Goal: Task Accomplishment & Management: Manage account settings

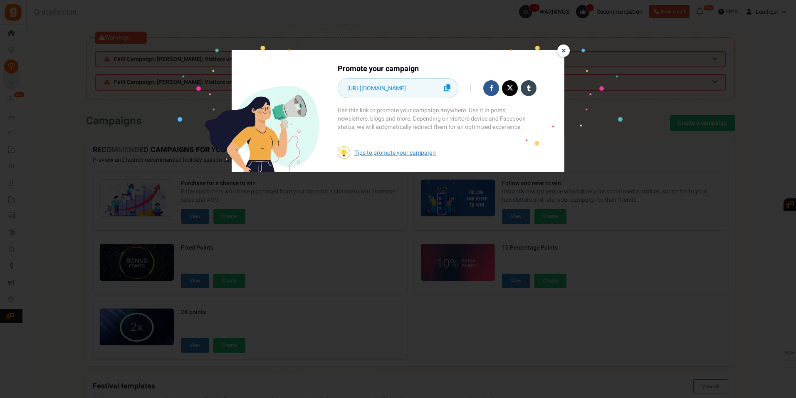
click at [563, 52] on link "×" at bounding box center [563, 50] width 12 height 12
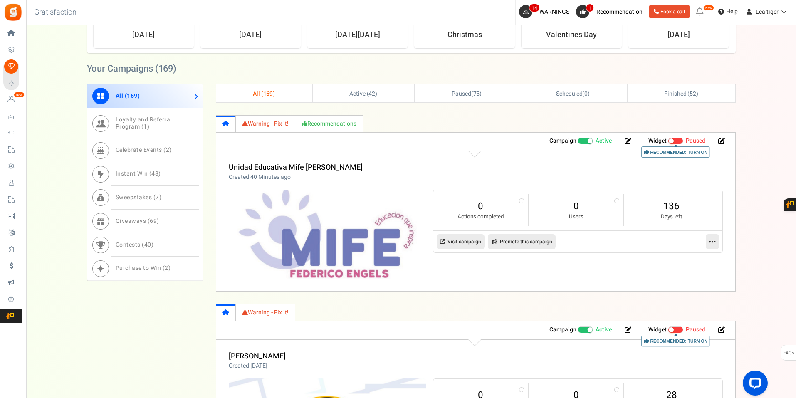
click at [462, 239] on link "Visit campaign" at bounding box center [460, 241] width 48 height 15
click at [710, 242] on icon at bounding box center [712, 241] width 7 height 7
click at [668, 261] on link "Edit" at bounding box center [686, 261] width 62 height 15
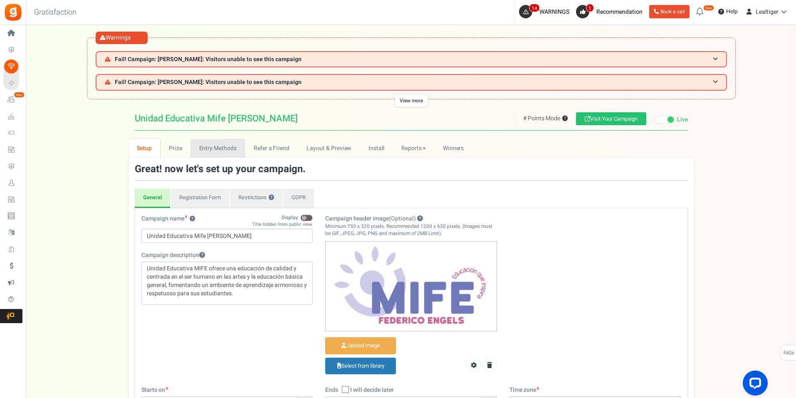
click at [211, 146] on link "Entry Methods" at bounding box center [217, 148] width 54 height 19
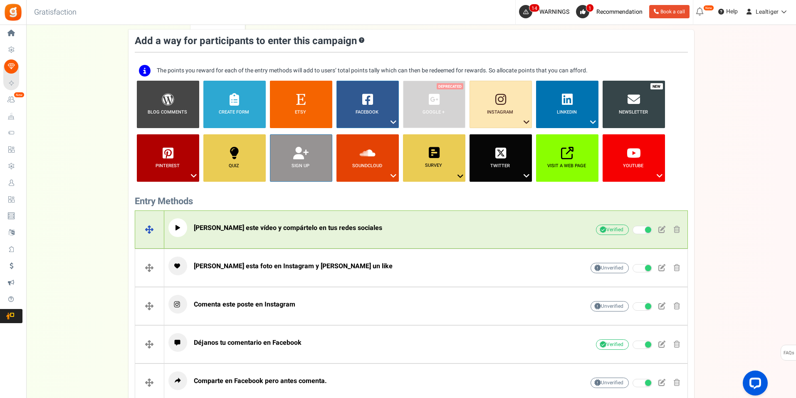
scroll to position [166, 0]
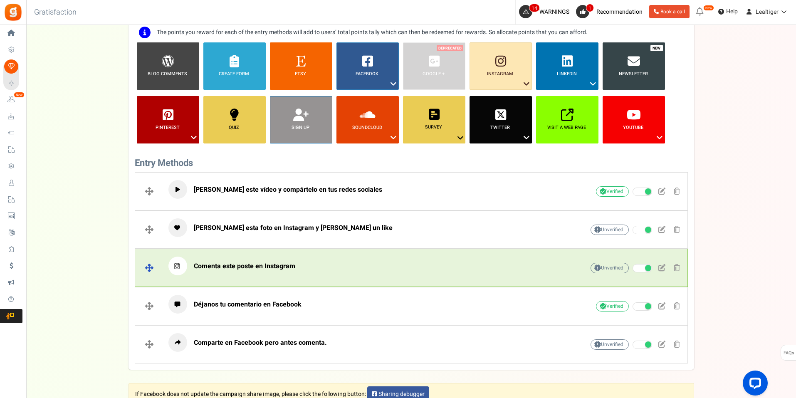
click at [317, 266] on p "Comenta este poste en Instagram" at bounding box center [363, 265] width 390 height 19
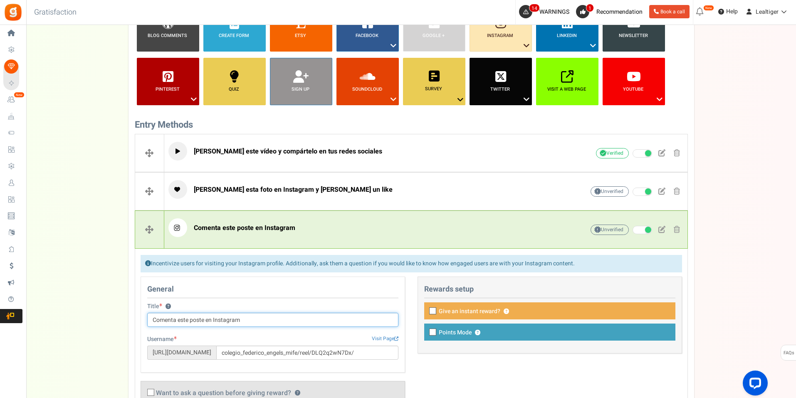
scroll to position [249, 0]
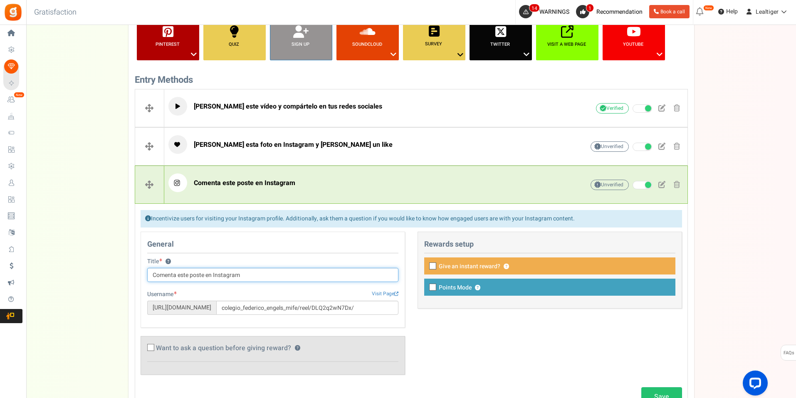
click at [205, 274] on input "Comenta este poste en Instagram" at bounding box center [272, 275] width 251 height 14
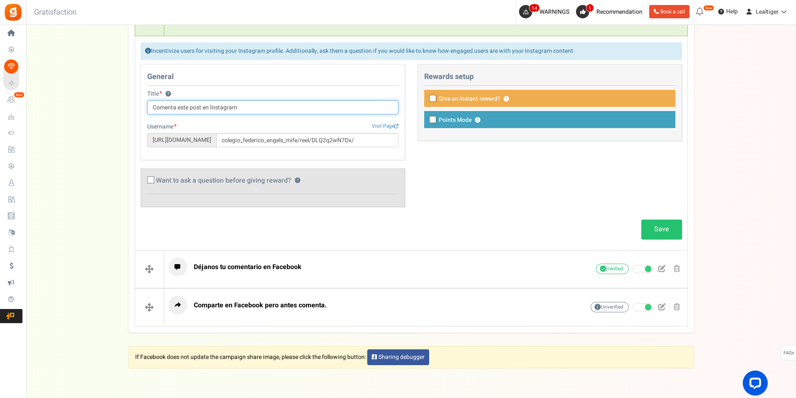
scroll to position [446, 0]
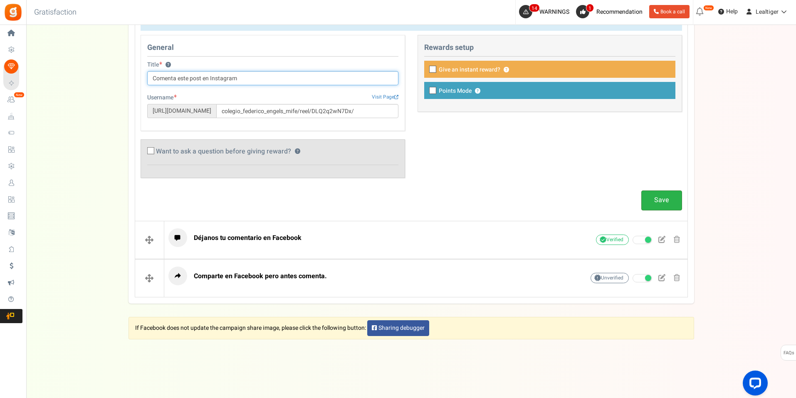
type input "Comenta este post en Instagram"
click at [668, 198] on link "Save" at bounding box center [661, 200] width 41 height 20
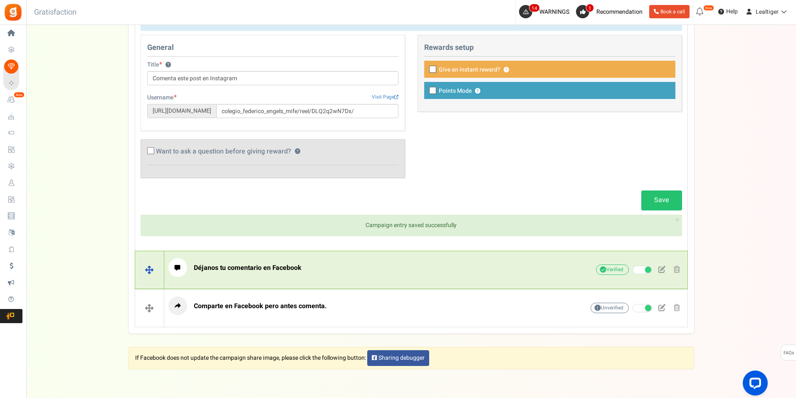
click at [325, 266] on p "Déjanos tu comentario en Facebook" at bounding box center [363, 267] width 390 height 19
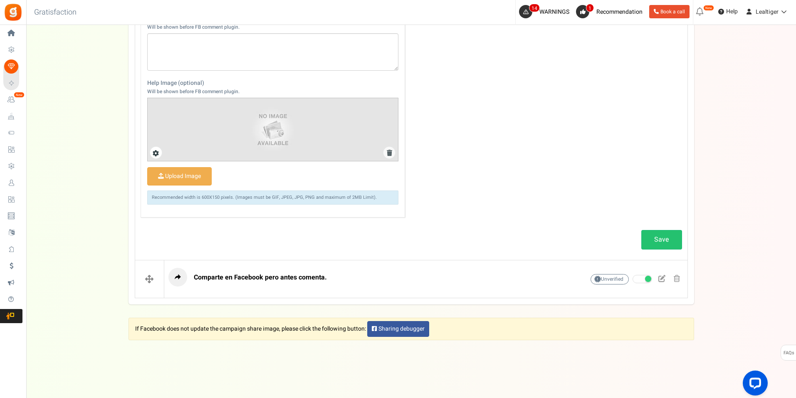
scroll to position [622, 0]
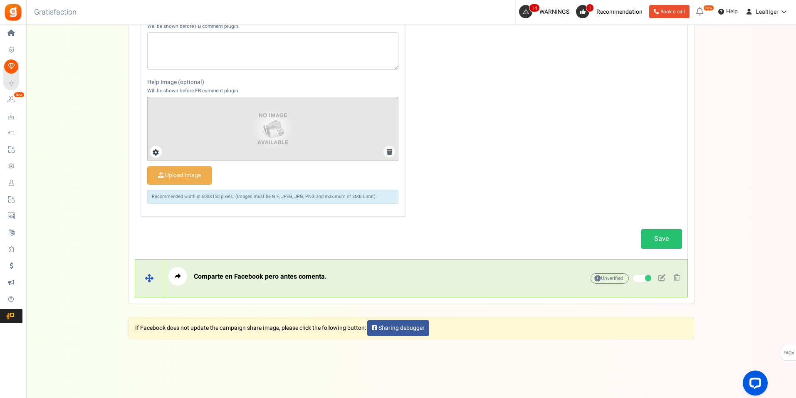
click at [385, 272] on p "Comparte en Facebook pero antes comenta." at bounding box center [363, 276] width 390 height 19
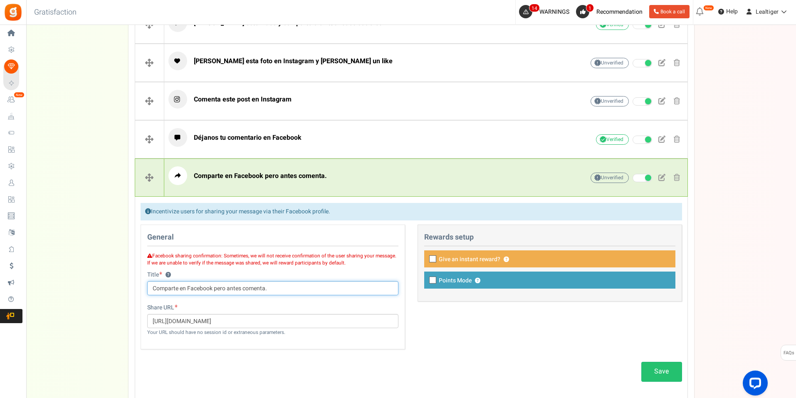
scroll to position [404, 0]
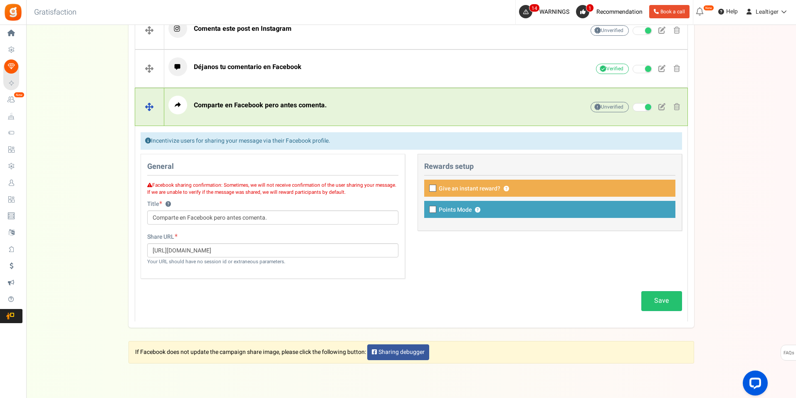
click at [420, 100] on p "Comparte en Facebook pero antes comenta." at bounding box center [363, 105] width 390 height 19
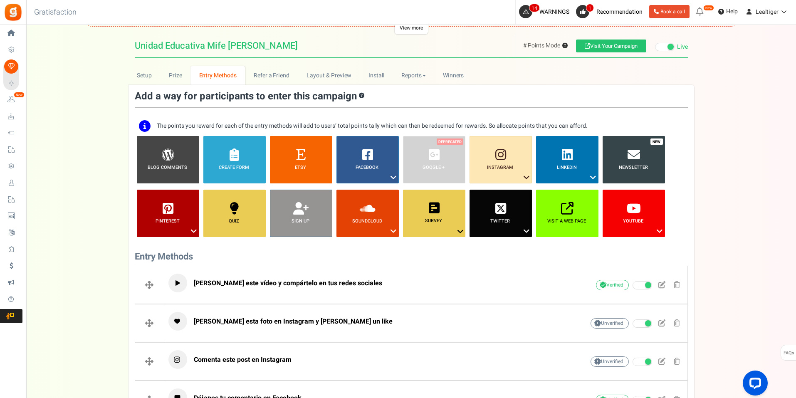
scroll to position [0, 0]
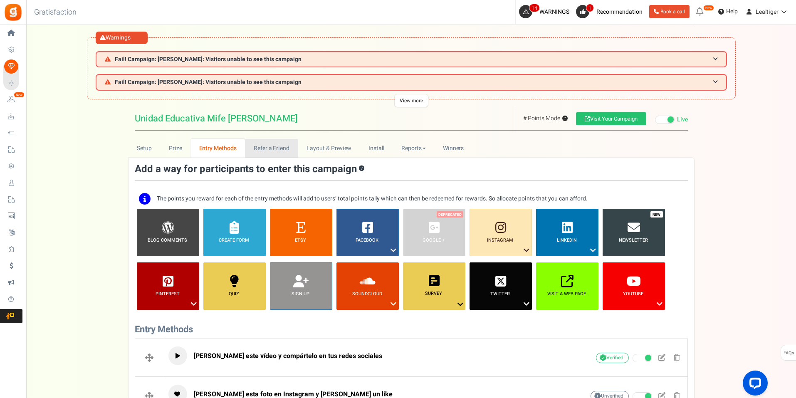
click at [261, 151] on link "Refer a Friend" at bounding box center [271, 148] width 53 height 19
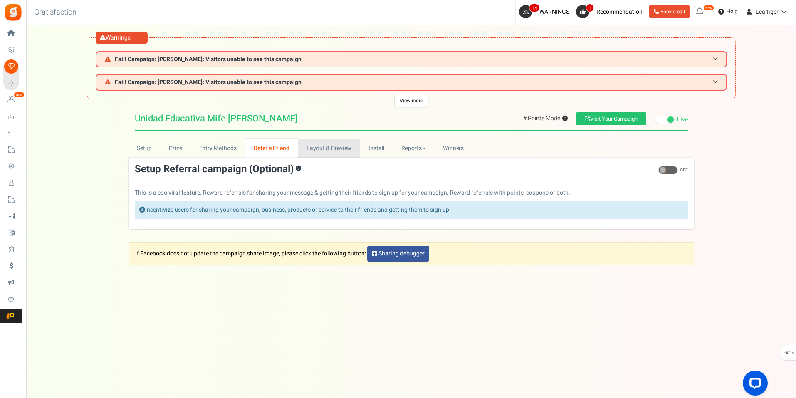
click at [325, 153] on link "Layout & Preview" at bounding box center [329, 148] width 62 height 19
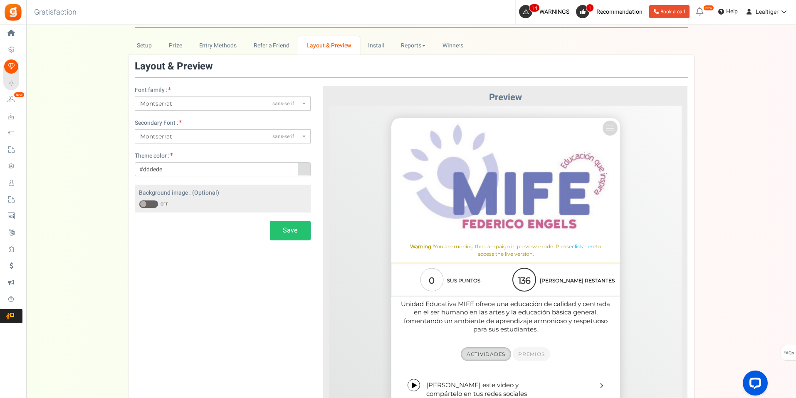
scroll to position [42, 0]
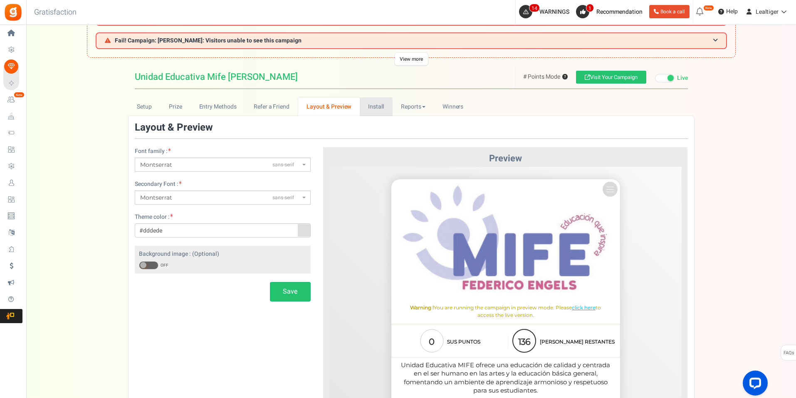
click at [370, 113] on link "Install" at bounding box center [376, 106] width 33 height 19
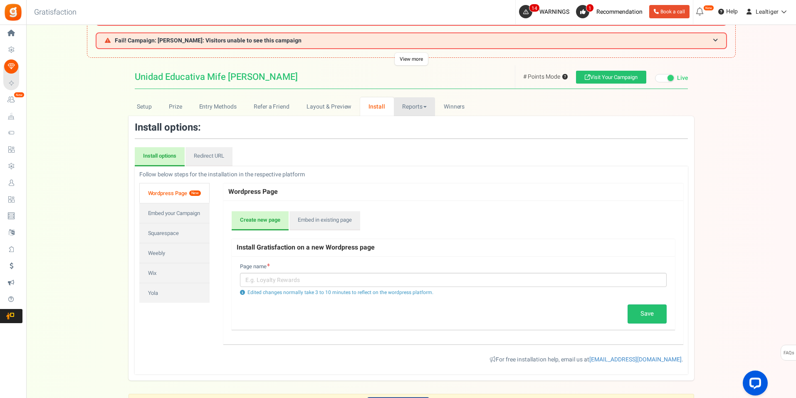
click at [412, 105] on link "Reports" at bounding box center [415, 106] width 42 height 19
click at [377, 74] on h1 "Unidad Educativa Mife [PERSON_NAME] # Points Mode ? # Entries Mode ? Visit Your…" at bounding box center [411, 77] width 553 height 24
click at [451, 105] on span "Winners" at bounding box center [454, 106] width 21 height 9
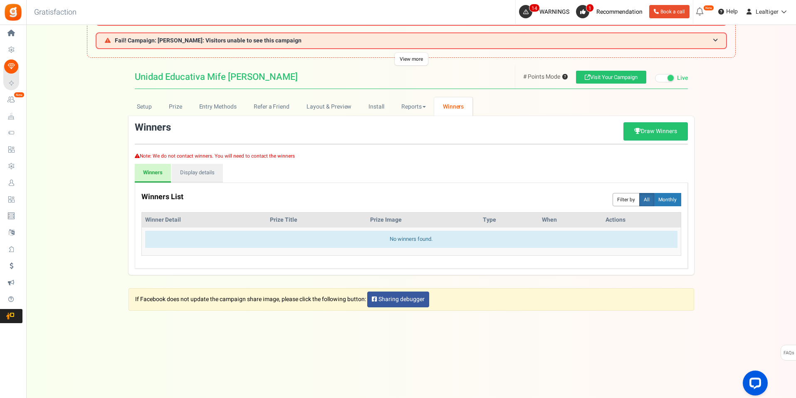
click at [437, 75] on h1 "Unidad Educativa Mife [PERSON_NAME] # Points Mode ? # Entries Mode ? Visit Your…" at bounding box center [411, 77] width 553 height 24
click at [389, 103] on link "Install" at bounding box center [376, 106] width 33 height 19
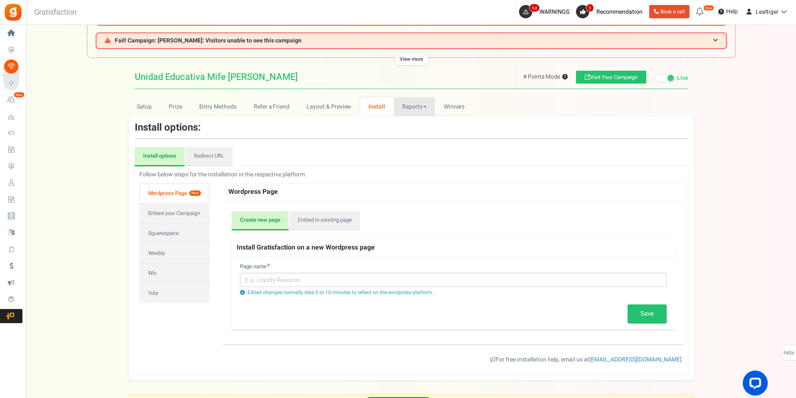
click at [403, 102] on link "Reports" at bounding box center [415, 106] width 42 height 19
click at [404, 102] on link "Reports" at bounding box center [415, 106] width 42 height 19
drag, startPoint x: 357, startPoint y: 67, endPoint x: 351, endPoint y: 76, distance: 11.1
click at [357, 67] on h1 "Unidad Educativa Mife [PERSON_NAME] # Points Mode ? # Entries Mode ? Visit Your…" at bounding box center [411, 77] width 553 height 24
click at [310, 107] on link "Layout & Preview" at bounding box center [329, 106] width 62 height 19
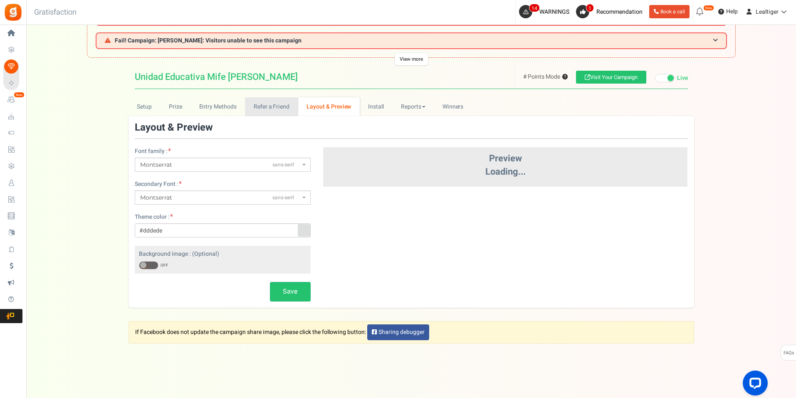
click at [256, 105] on link "Refer a Friend" at bounding box center [271, 106] width 53 height 19
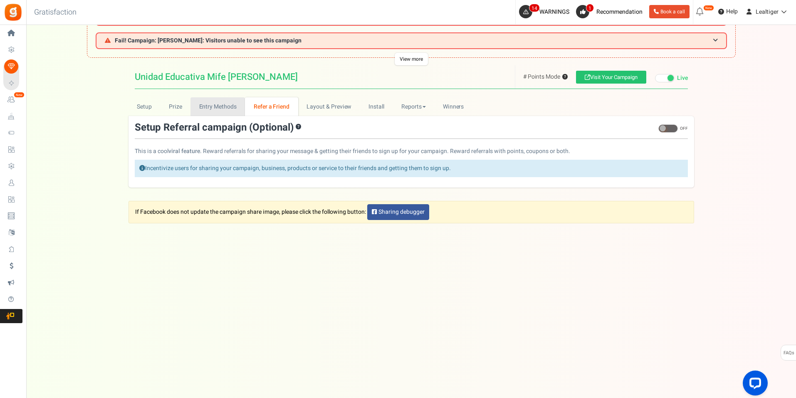
scroll to position [0, 0]
click at [135, 107] on link "Setup" at bounding box center [144, 106] width 32 height 19
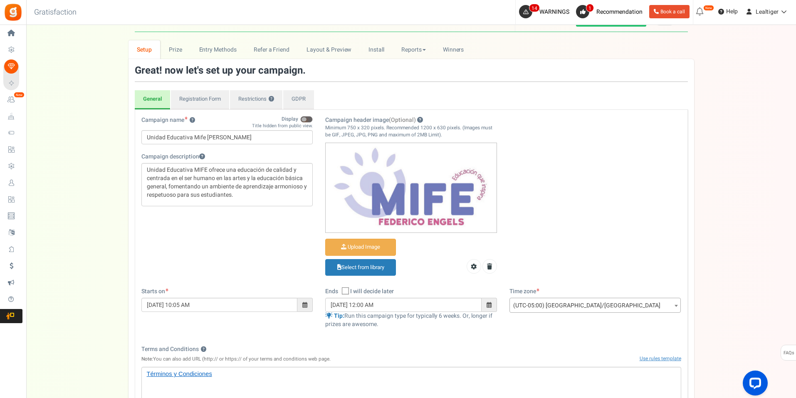
scroll to position [50, 0]
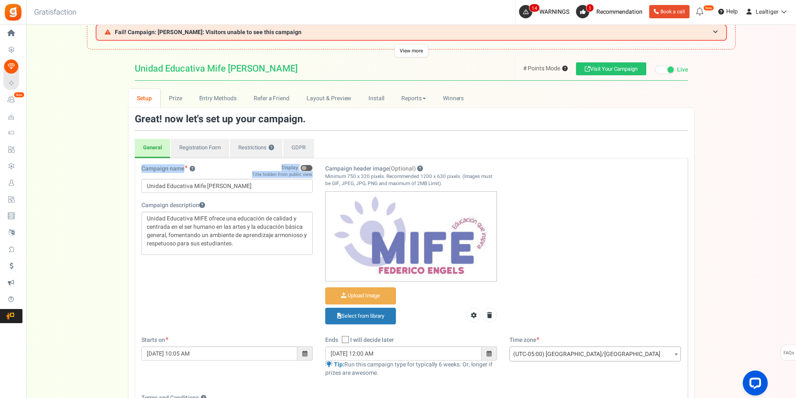
click at [72, 179] on div "Setup Prize Entry Methods Reward Setup Refer a Friend Layout & Preview Layout &…" at bounding box center [410, 323] width 769 height 469
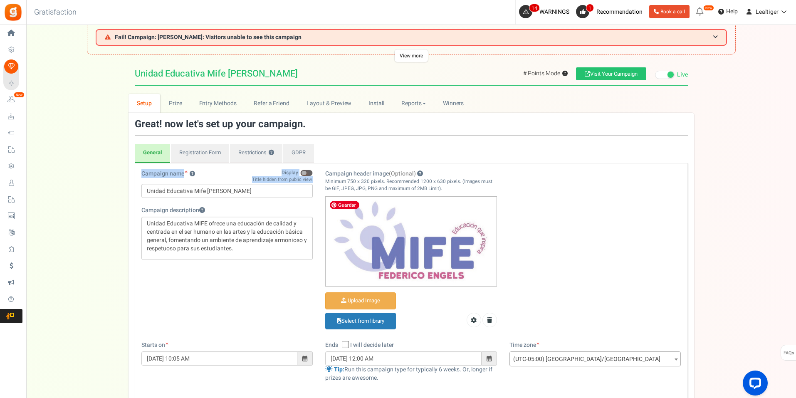
scroll to position [0, 0]
